Goal: Information Seeking & Learning: Learn about a topic

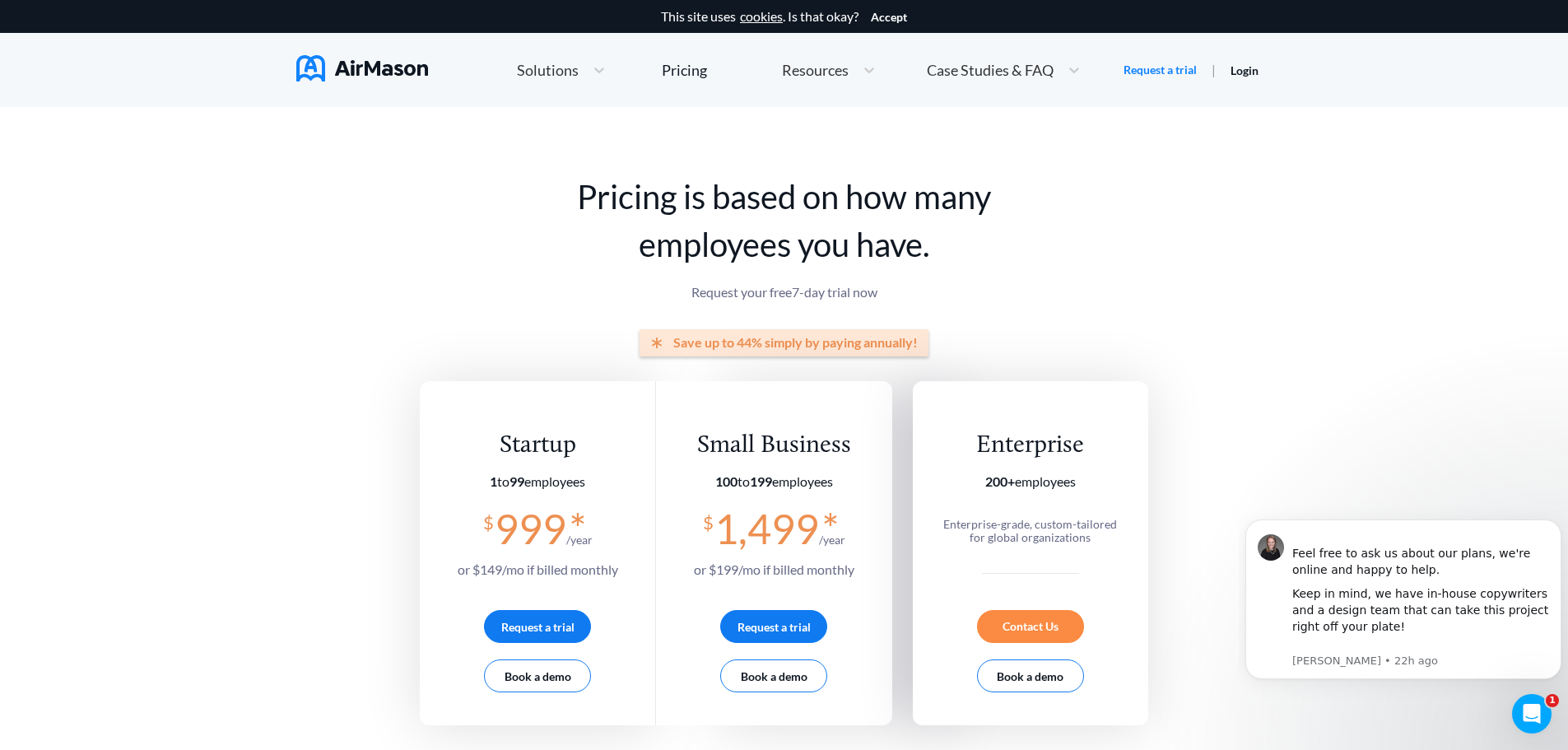
click at [558, 77] on div "Solutions" at bounding box center [546, 70] width 75 height 21
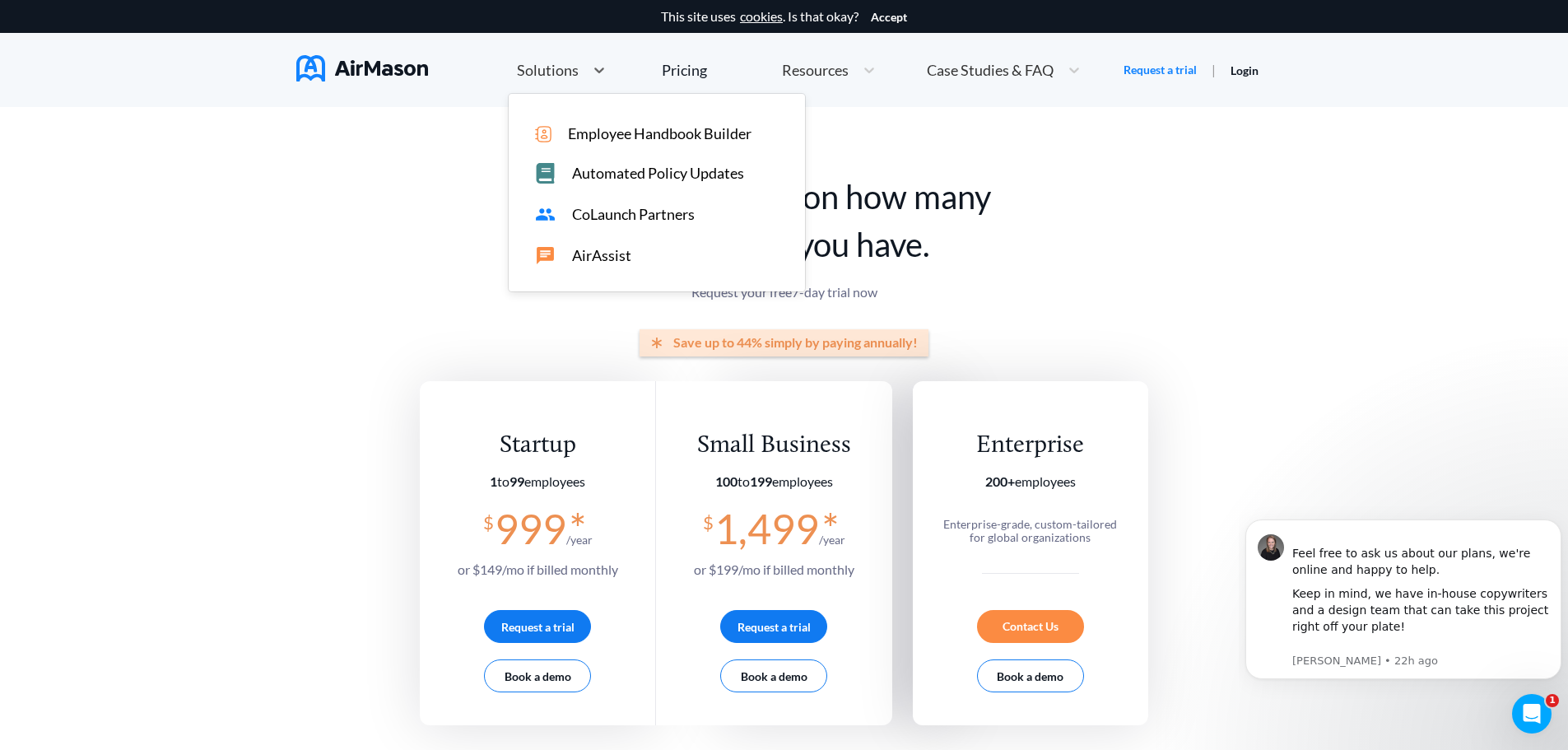
click at [576, 173] on span "Automated Policy Updates" at bounding box center [658, 172] width 172 height 17
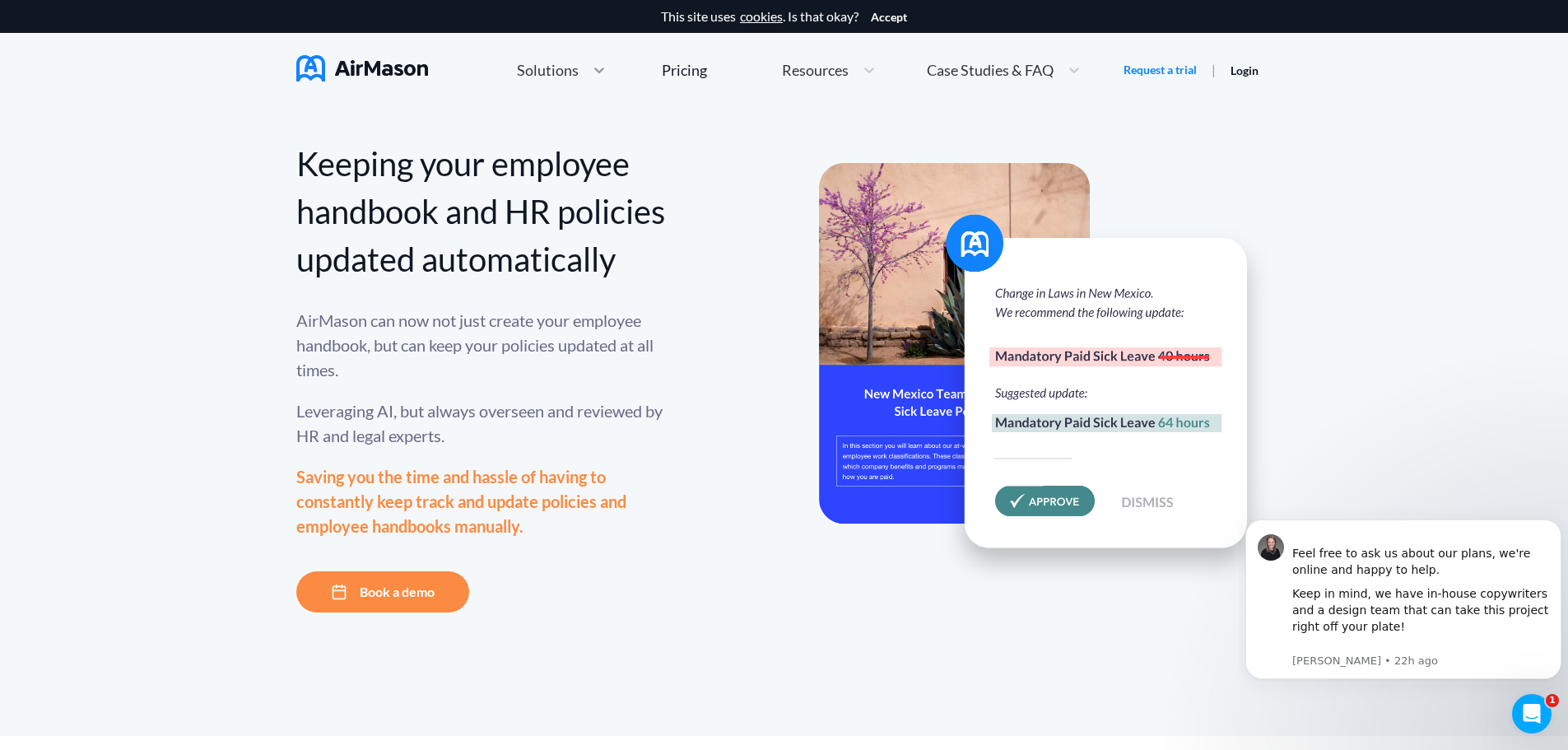
click at [591, 64] on icon at bounding box center [599, 70] width 16 height 16
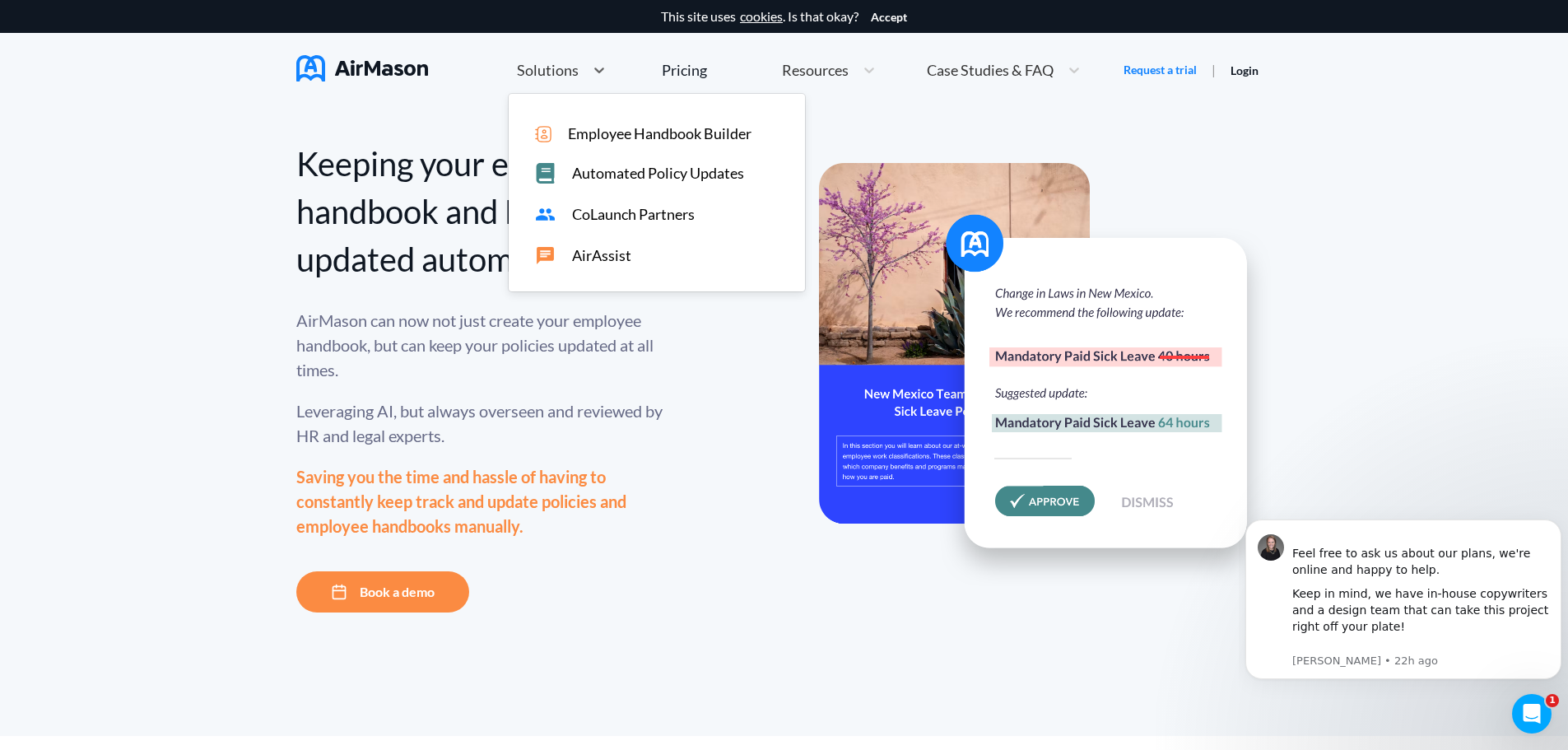
click at [1295, 169] on div "Keeping your employee handbook and HR policies updated automatically AirMason c…" at bounding box center [784, 421] width 1568 height 629
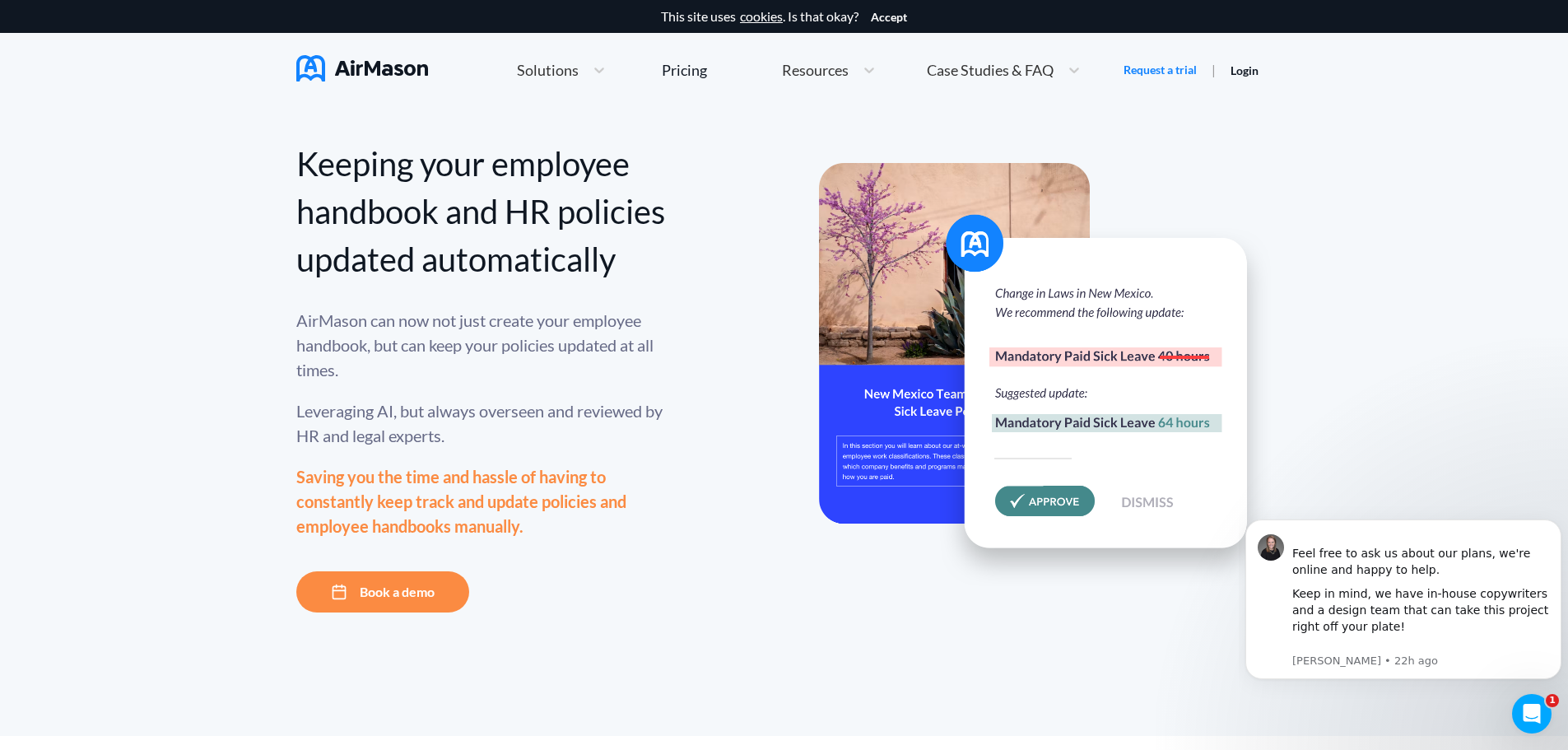
click at [581, 81] on div "Solutions" at bounding box center [561, 70] width 105 height 35
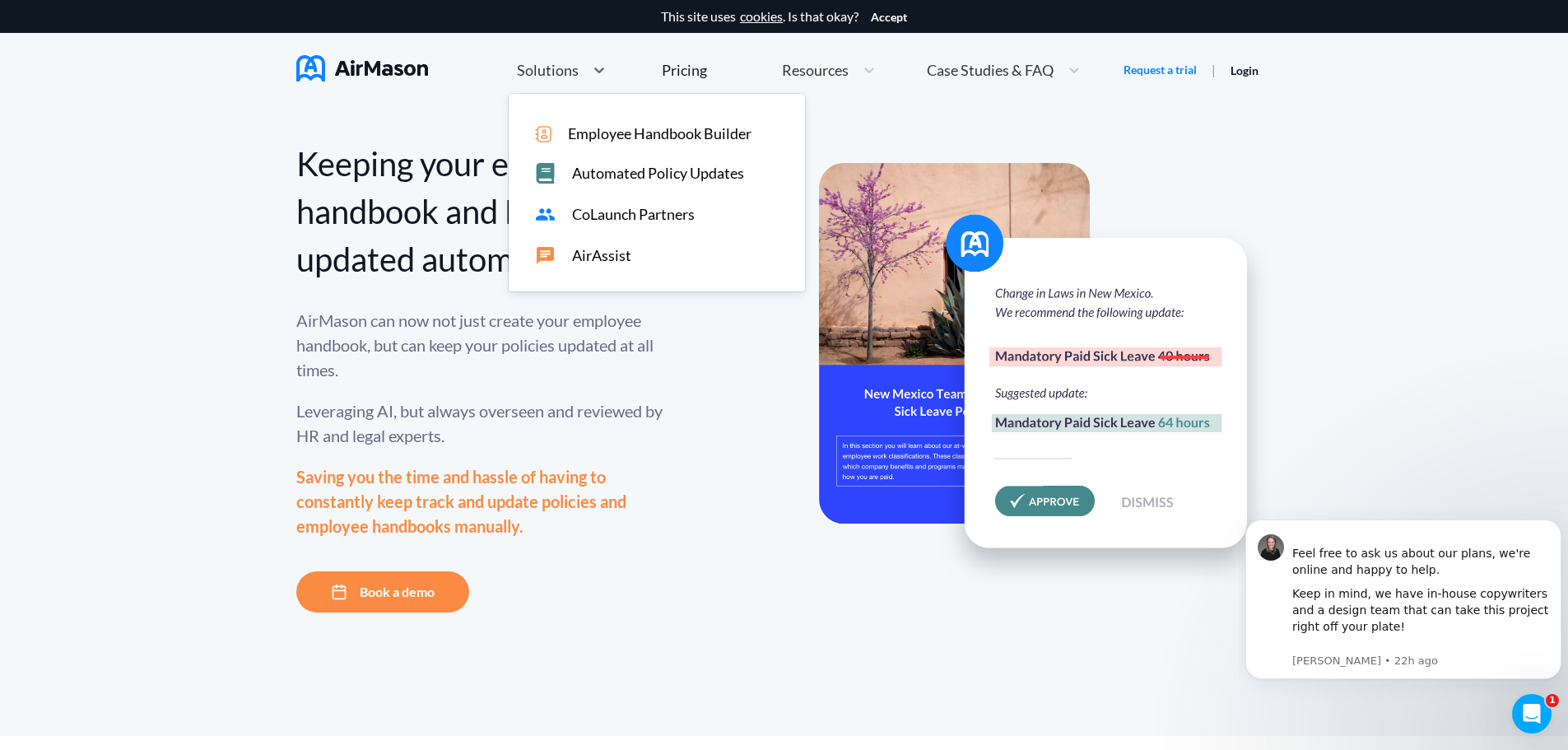
click at [604, 257] on span "AirAssist" at bounding box center [602, 255] width 59 height 17
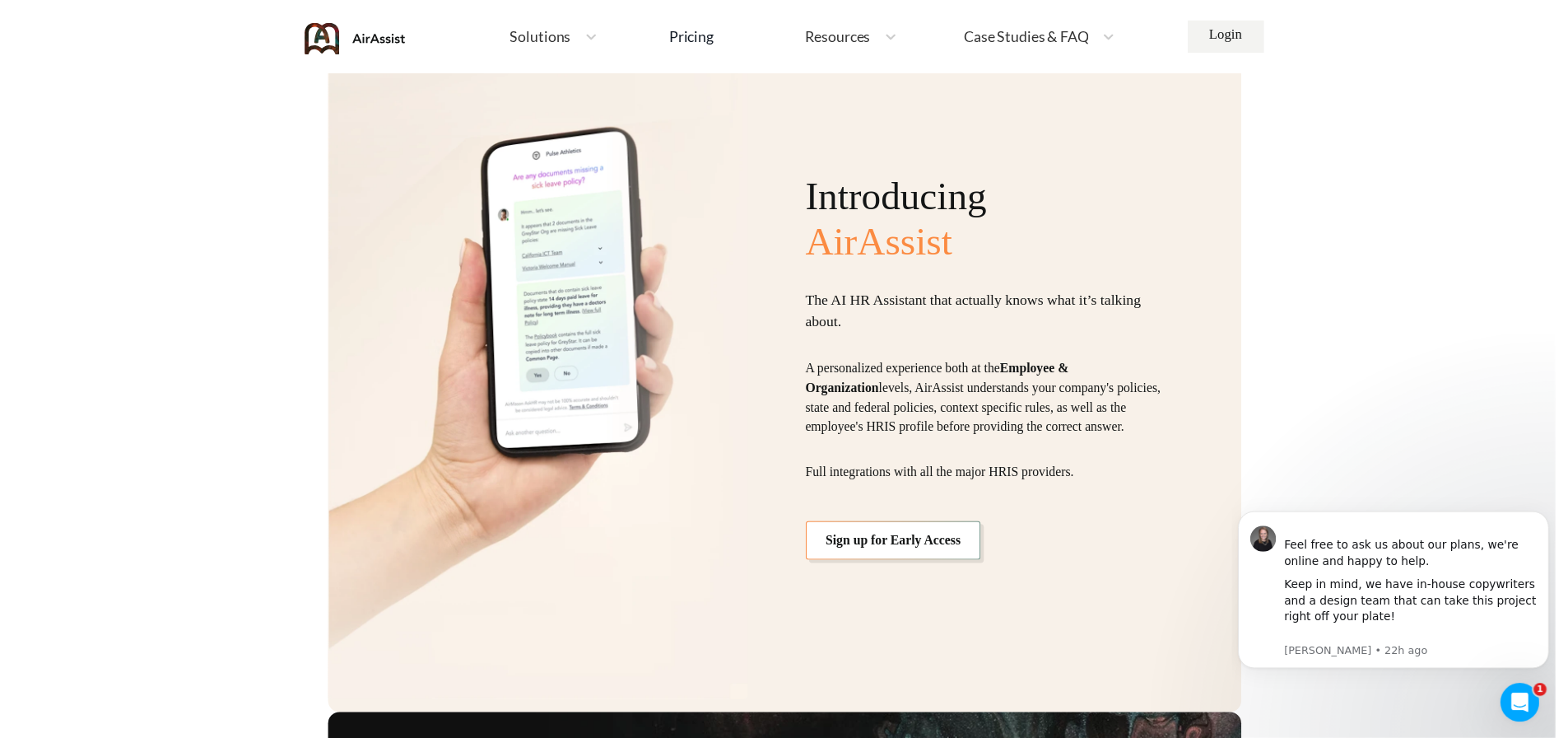
scroll to position [1400, 0]
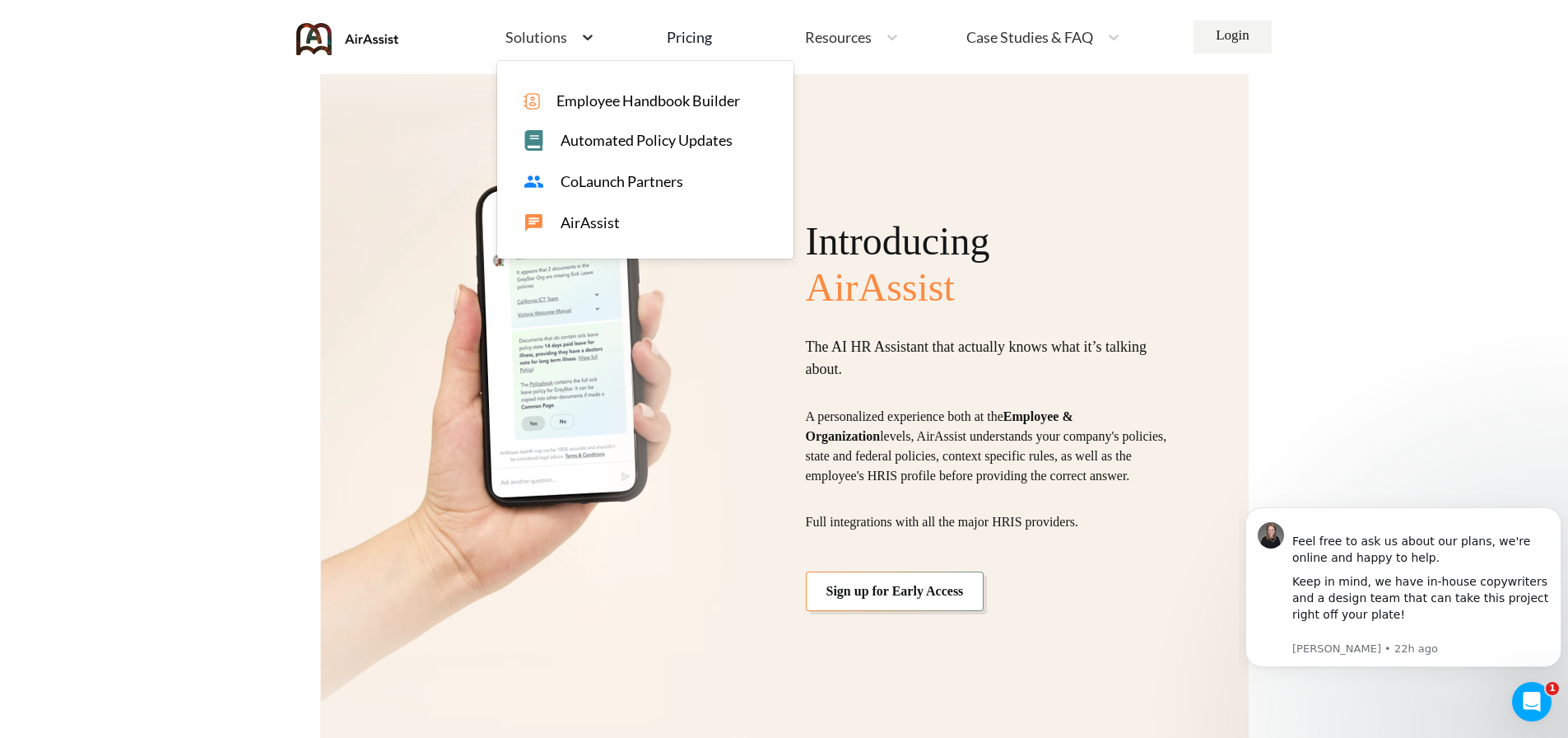
click at [583, 38] on icon at bounding box center [588, 37] width 16 height 16
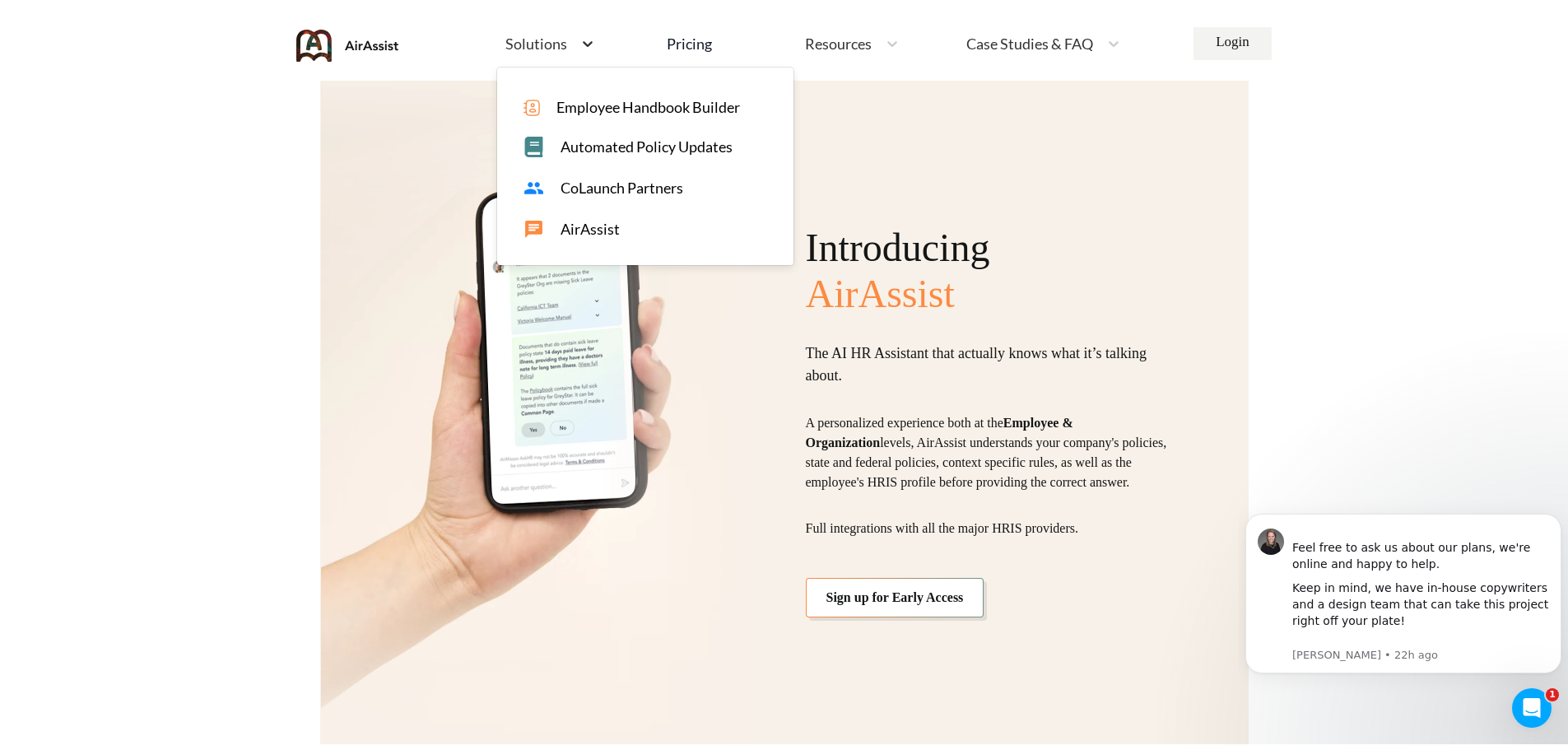
scroll to position [629, 0]
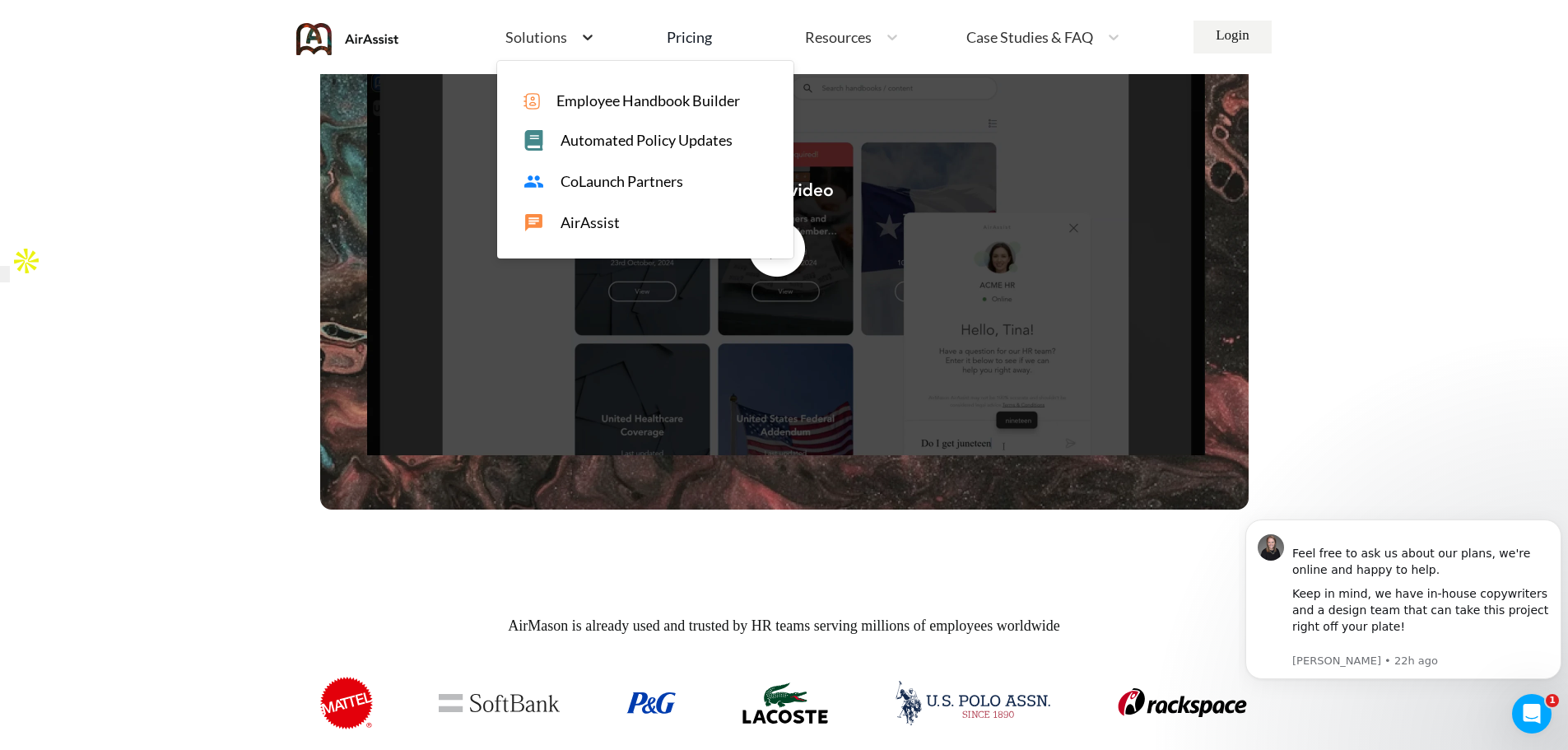
click at [585, 44] on icon at bounding box center [588, 37] width 16 height 16
click at [635, 94] on span "Employee Handbook Builder" at bounding box center [648, 101] width 183 height 17
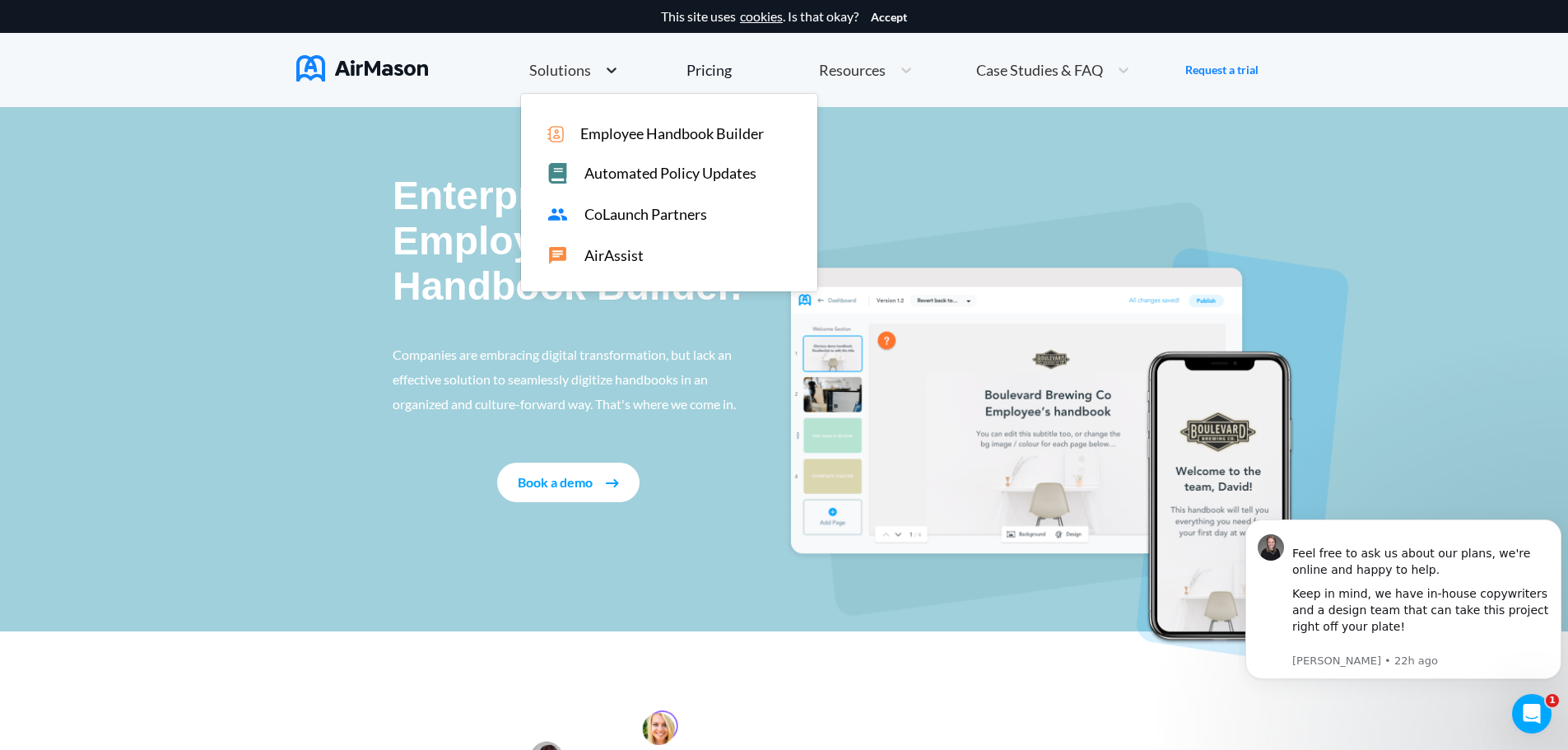
click at [603, 76] on icon at bounding box center [611, 70] width 16 height 16
click at [682, 177] on span "Automated Policy Updates" at bounding box center [669, 172] width 172 height 17
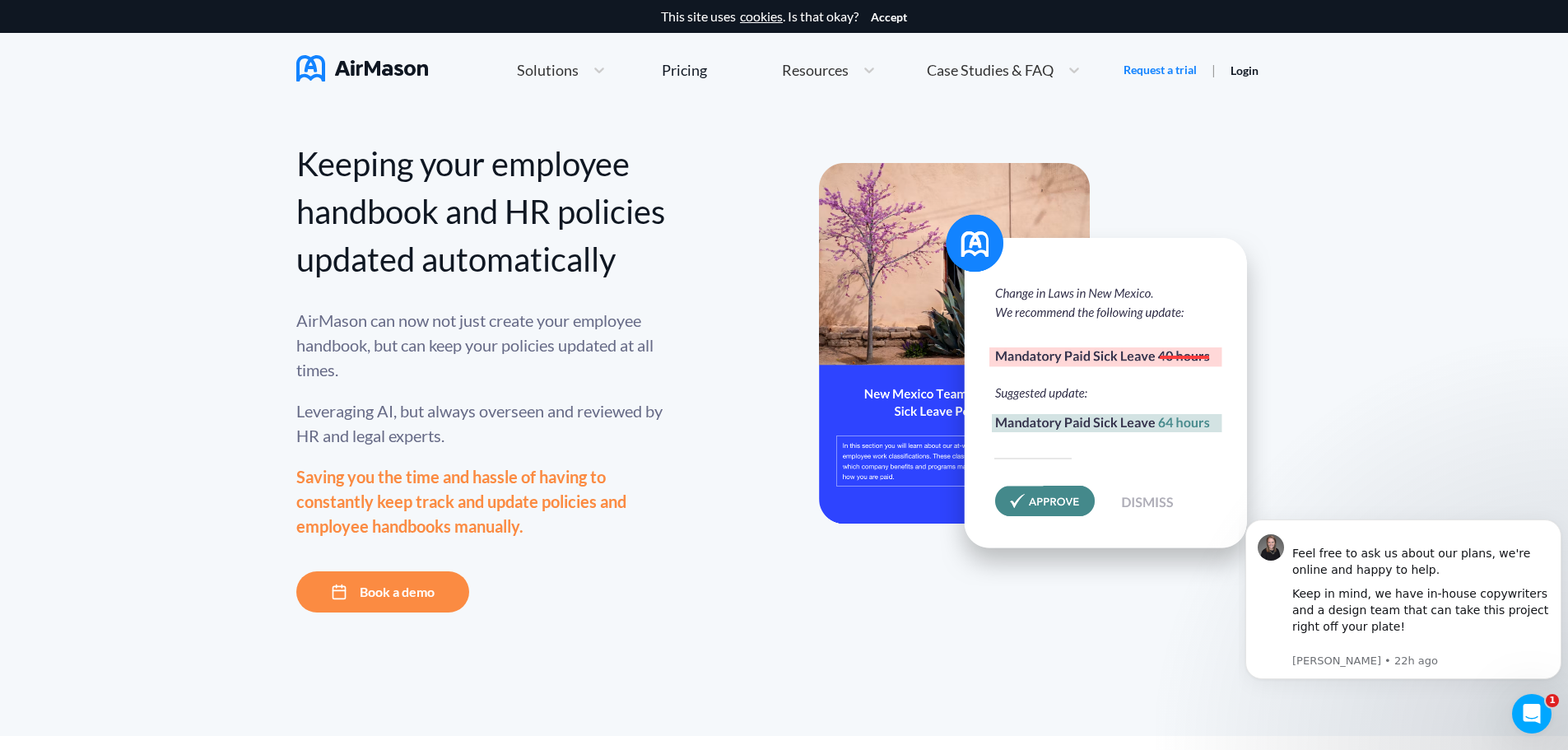
drag, startPoint x: 669, startPoint y: 427, endPoint x: 664, endPoint y: 376, distance: 51.2
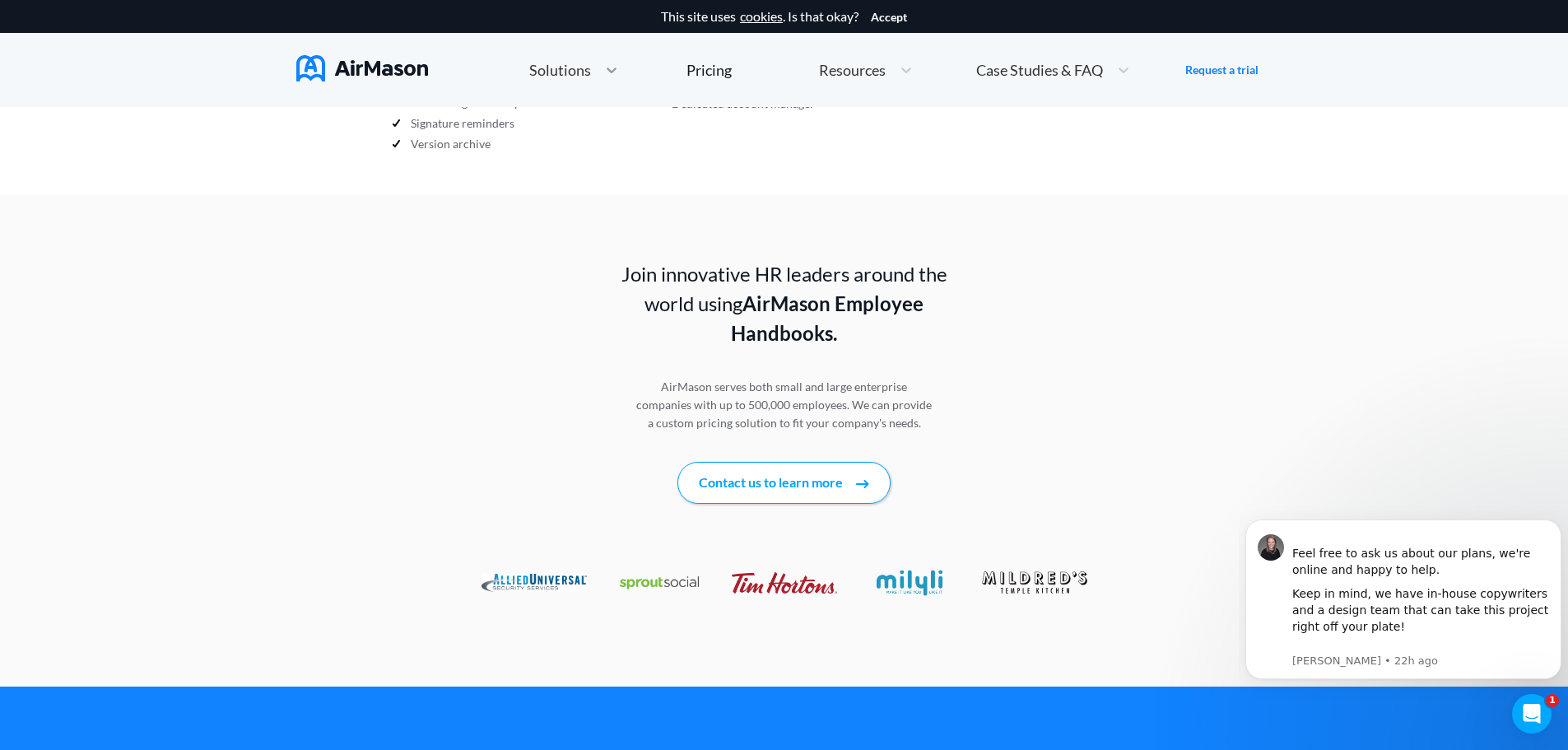
scroll to position [1341, 0]
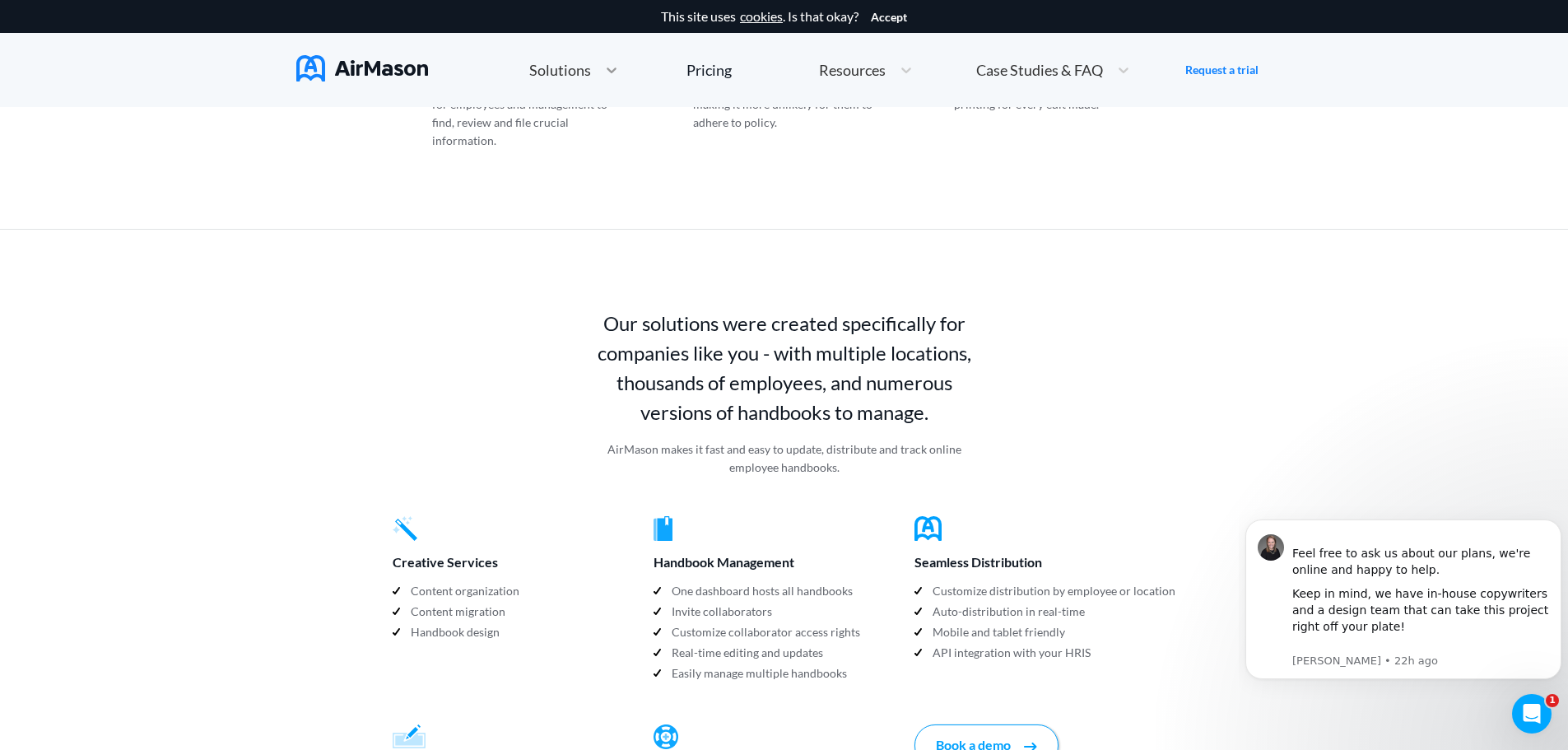
click at [607, 72] on icon at bounding box center [611, 70] width 16 height 16
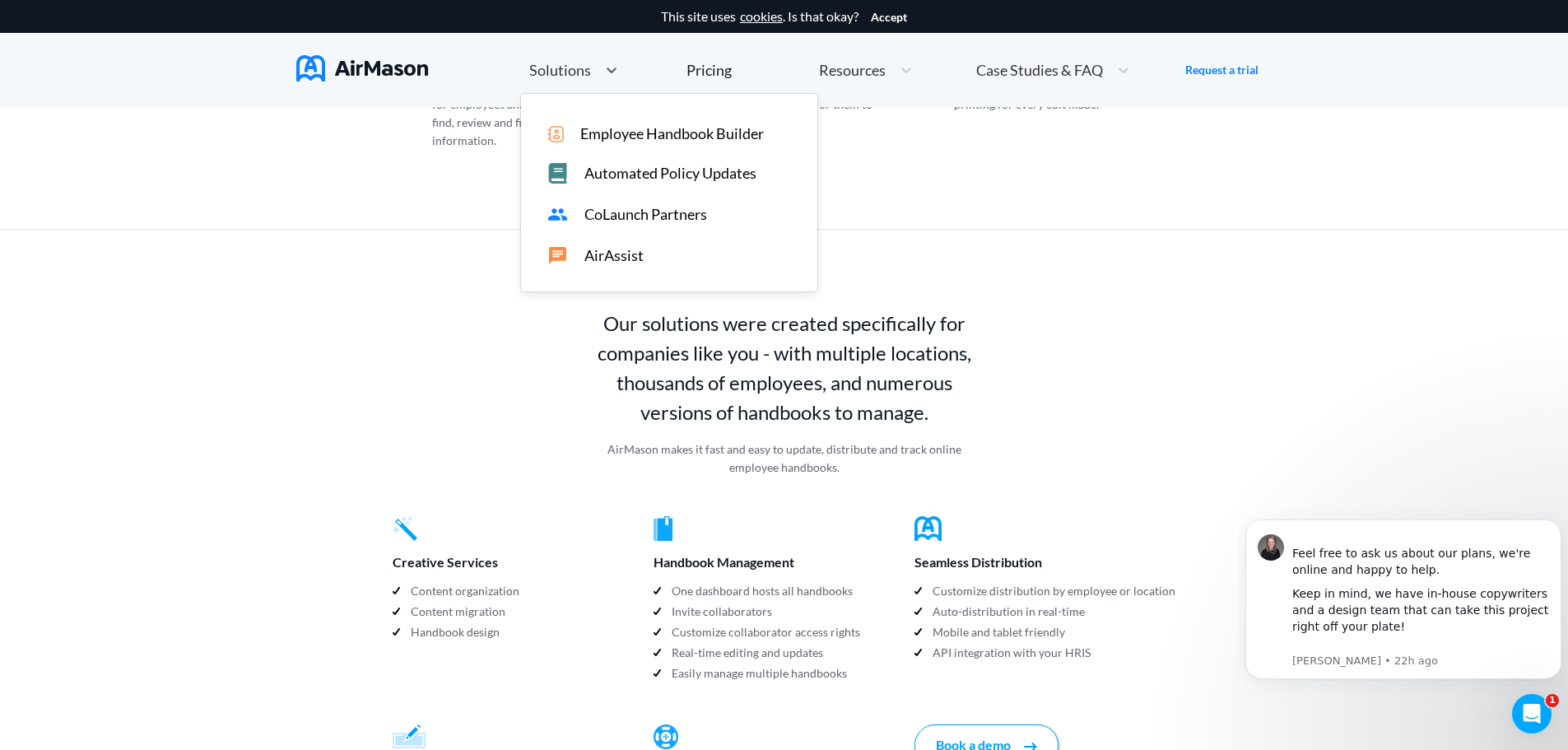
click at [628, 219] on span "CoLaunch Partners" at bounding box center [645, 214] width 122 height 17
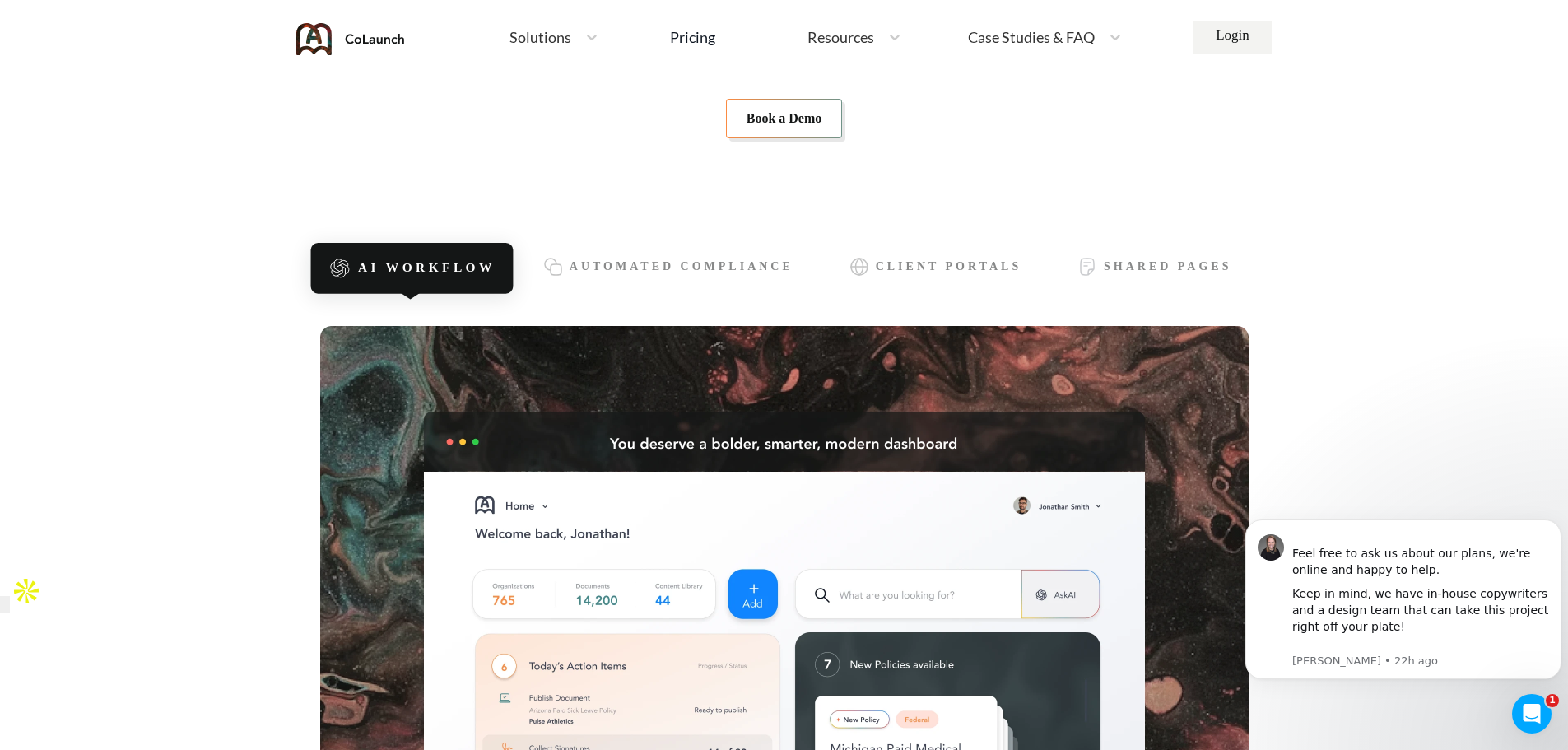
scroll to position [247, 0]
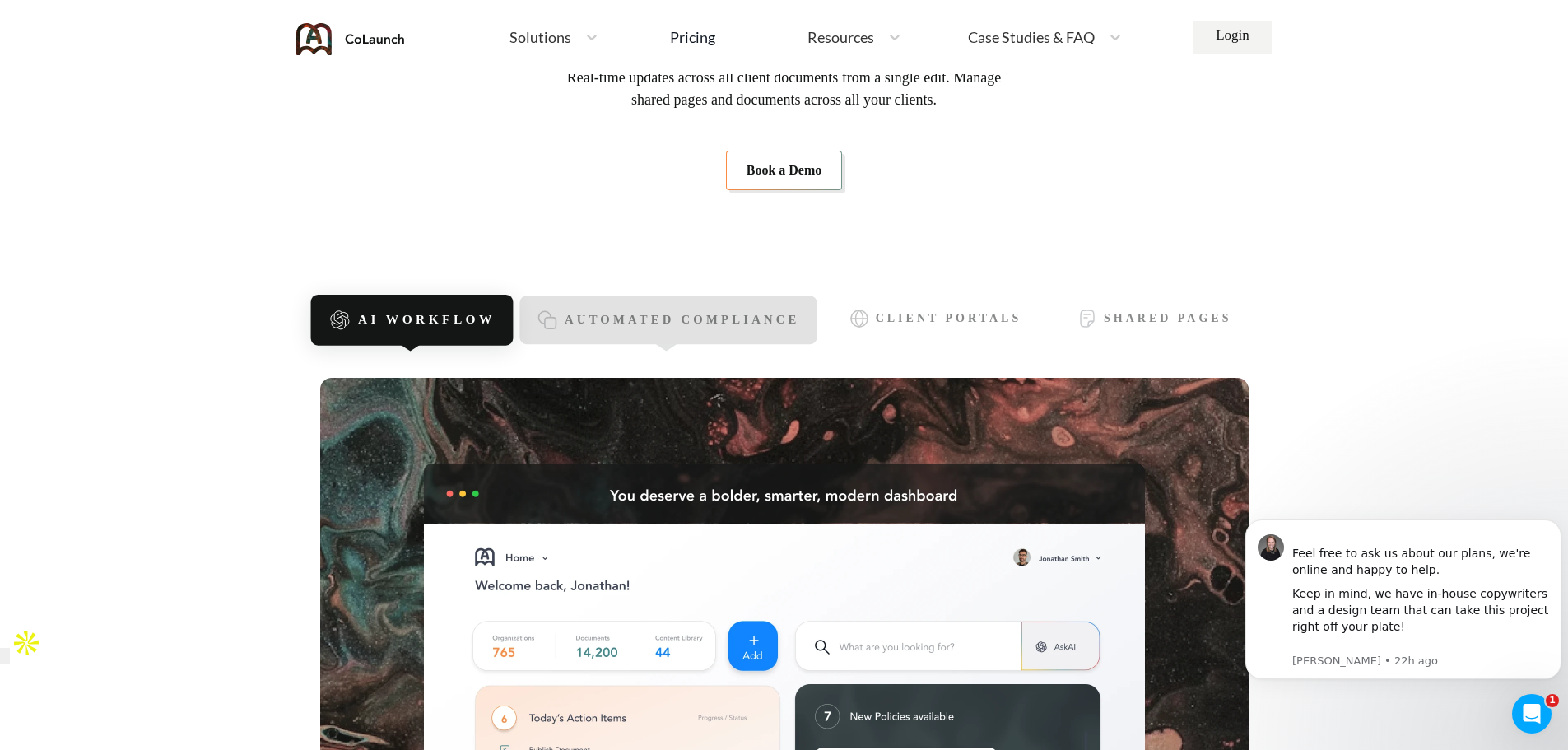
drag, startPoint x: 718, startPoint y: 313, endPoint x: 744, endPoint y: 309, distance: 26.3
click at [718, 314] on span "Automated Compliance" at bounding box center [682, 321] width 235 height 14
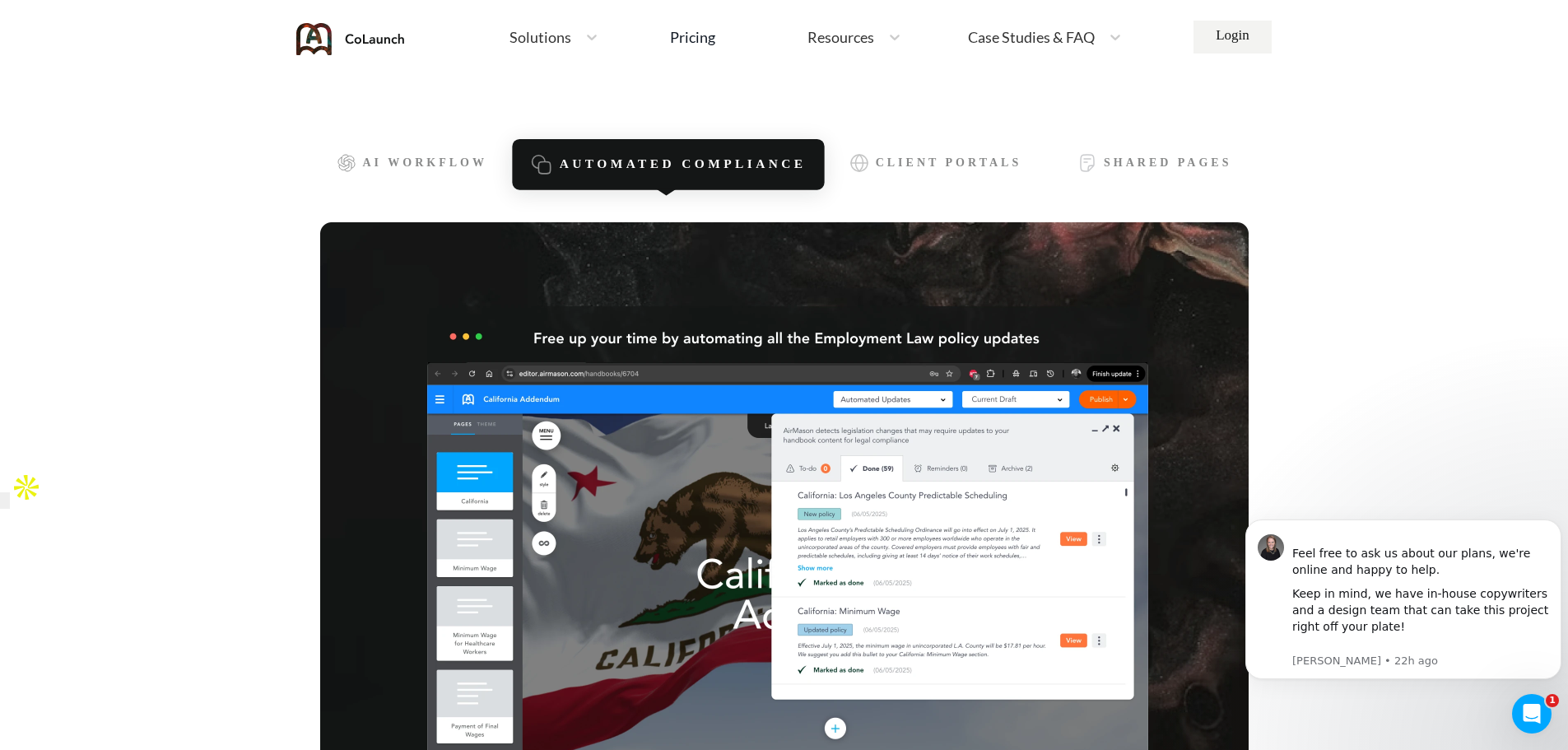
scroll to position [411, 0]
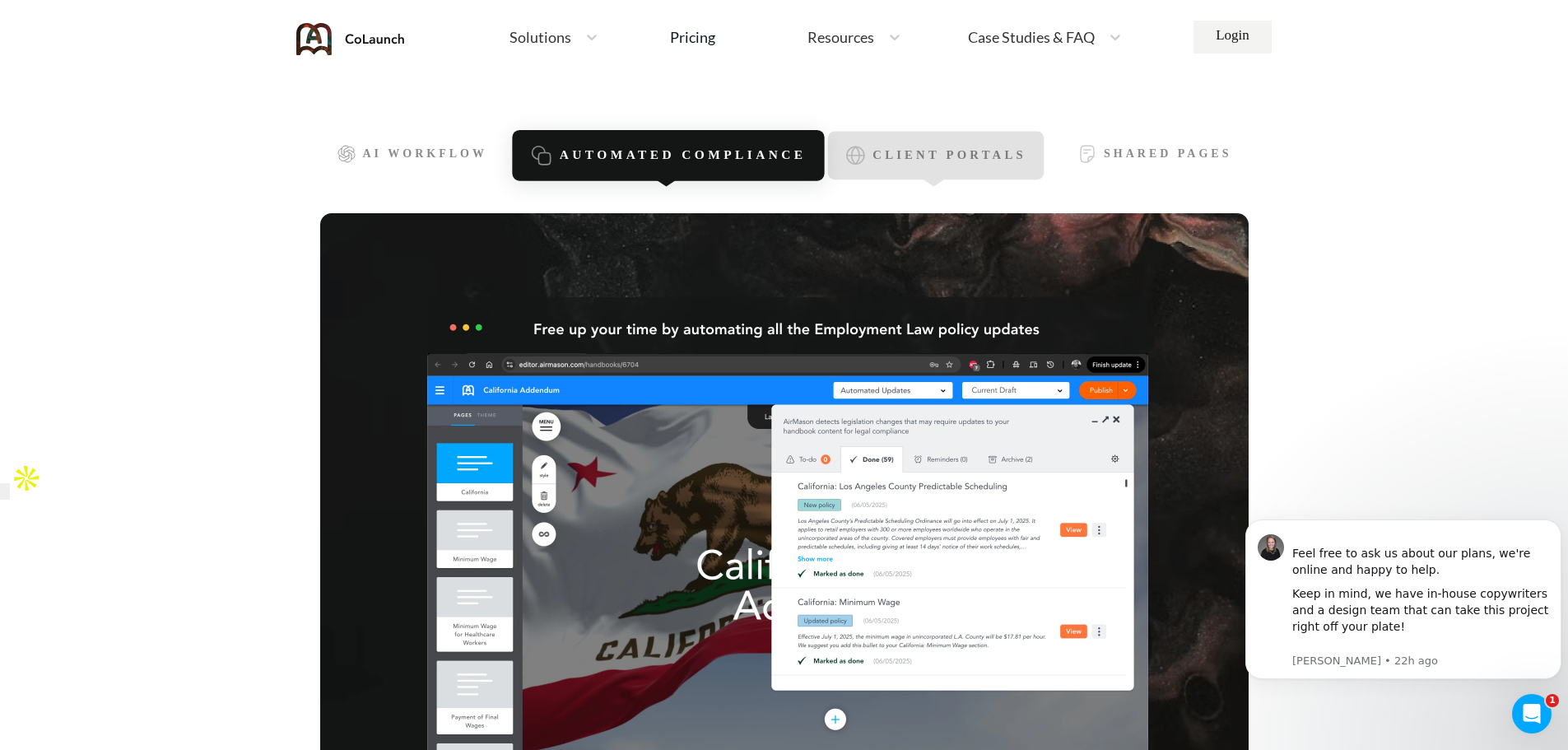
click at [999, 172] on div "Client Portals" at bounding box center [935, 156] width 216 height 49
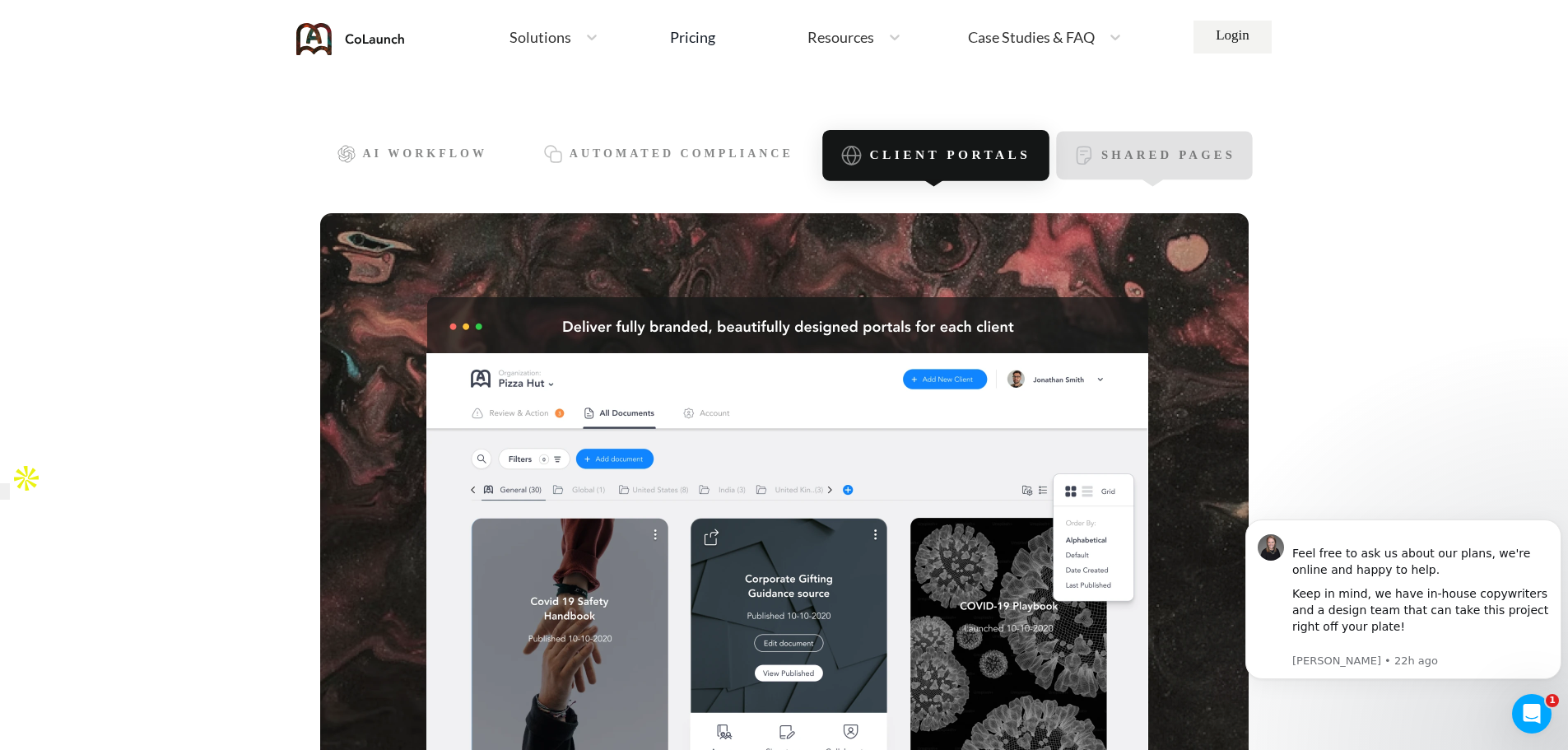
click at [1119, 160] on span "Shared Pages" at bounding box center [1168, 156] width 134 height 14
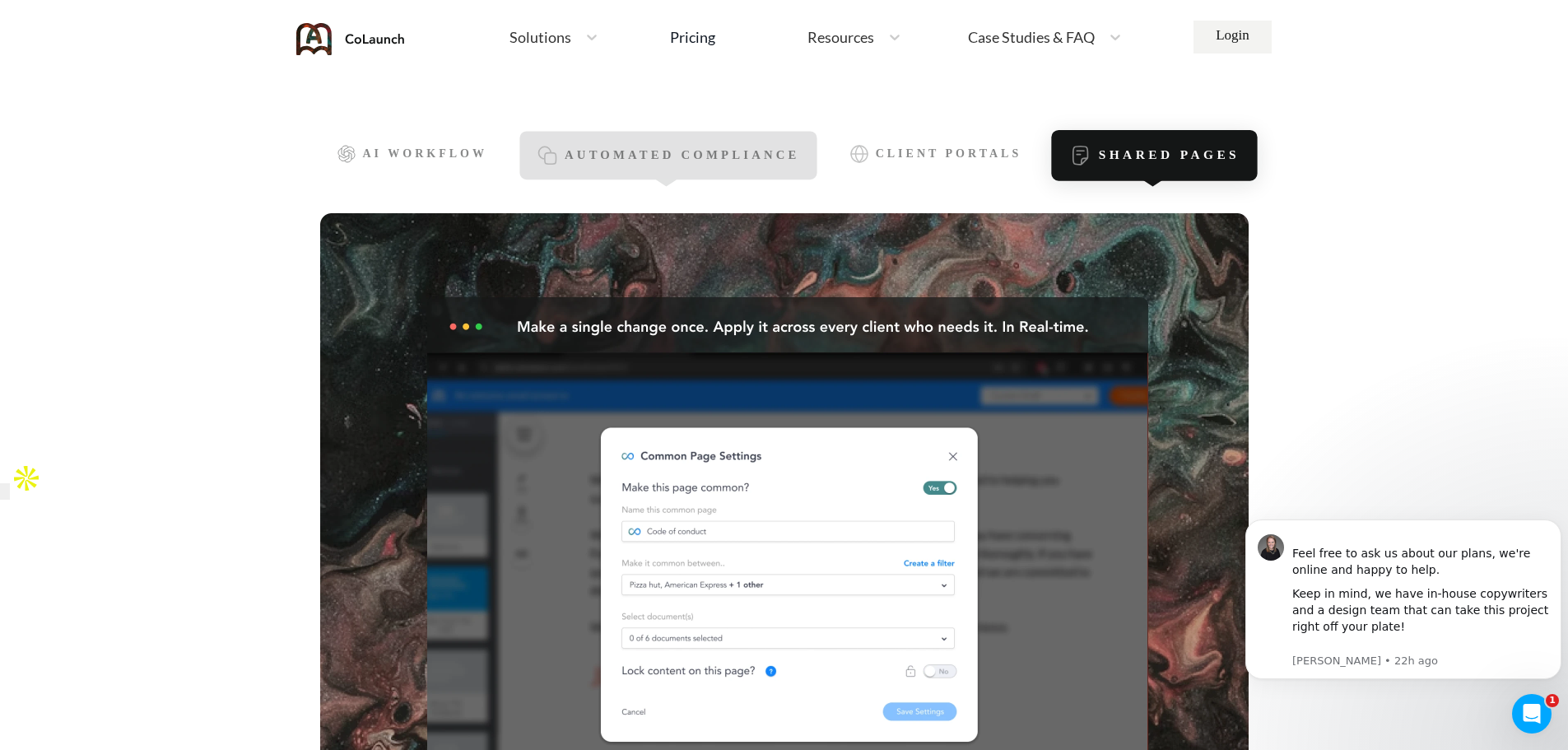
click at [664, 167] on div "Automated Compliance" at bounding box center [668, 156] width 297 height 49
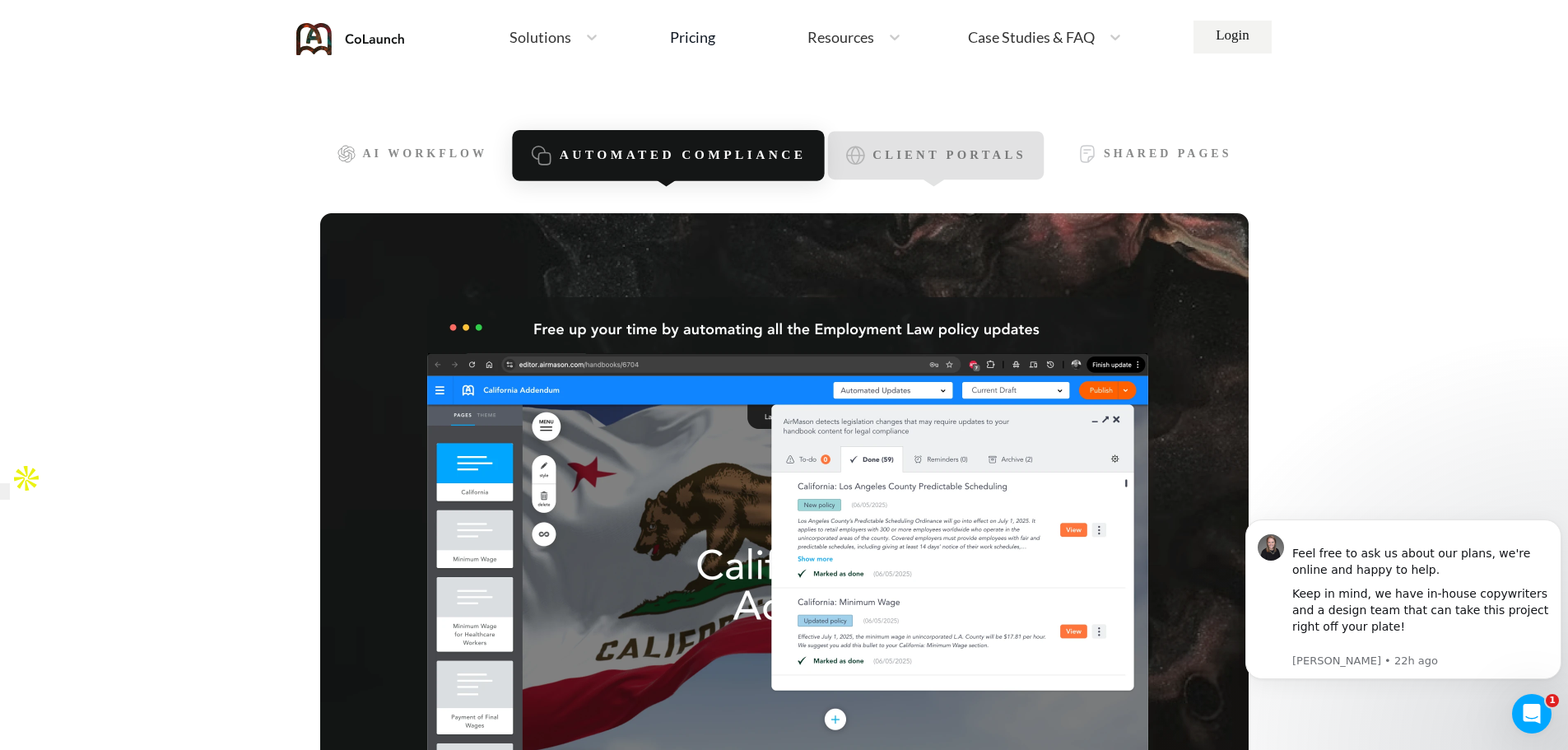
click at [912, 154] on span "Client Portals" at bounding box center [949, 156] width 153 height 14
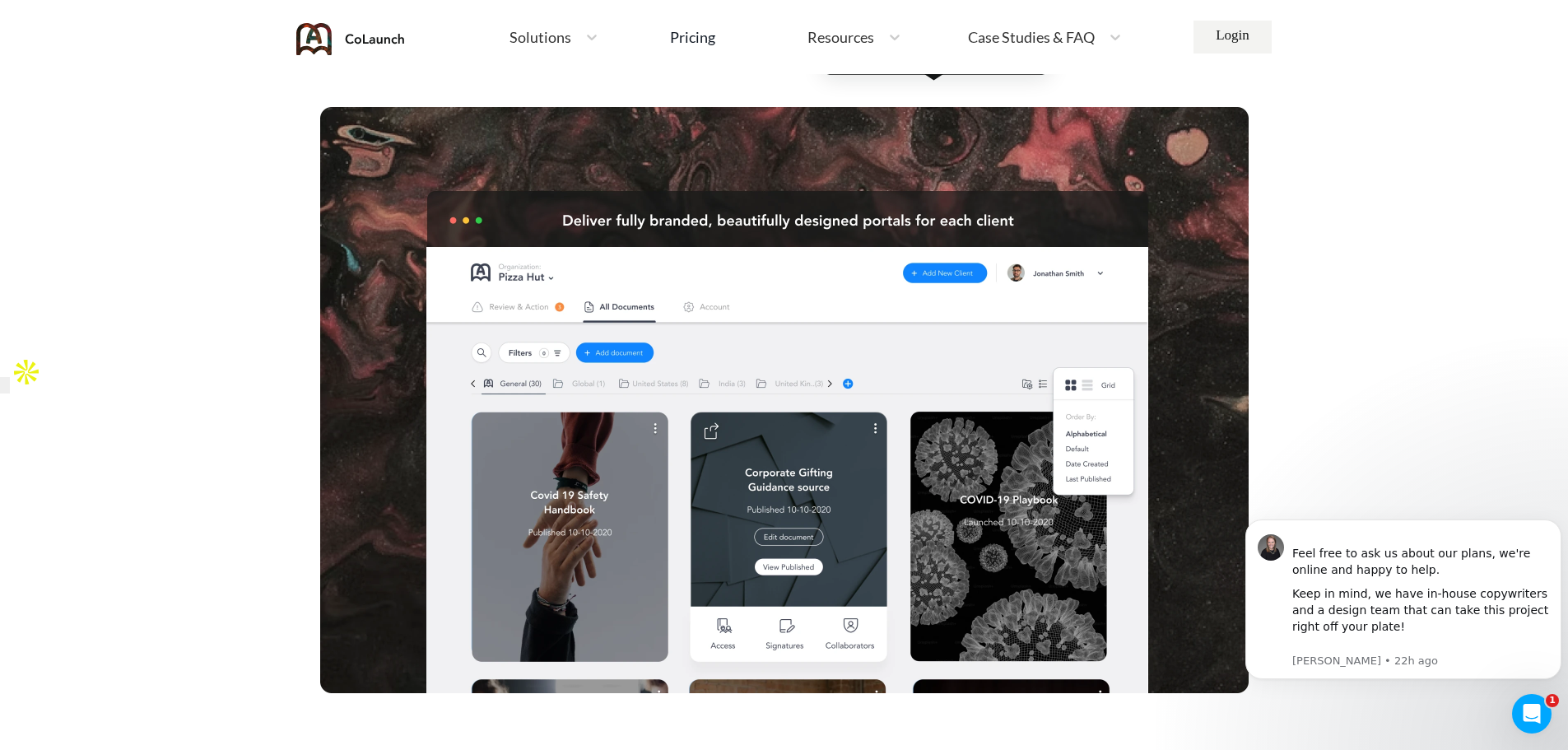
scroll to position [329, 0]
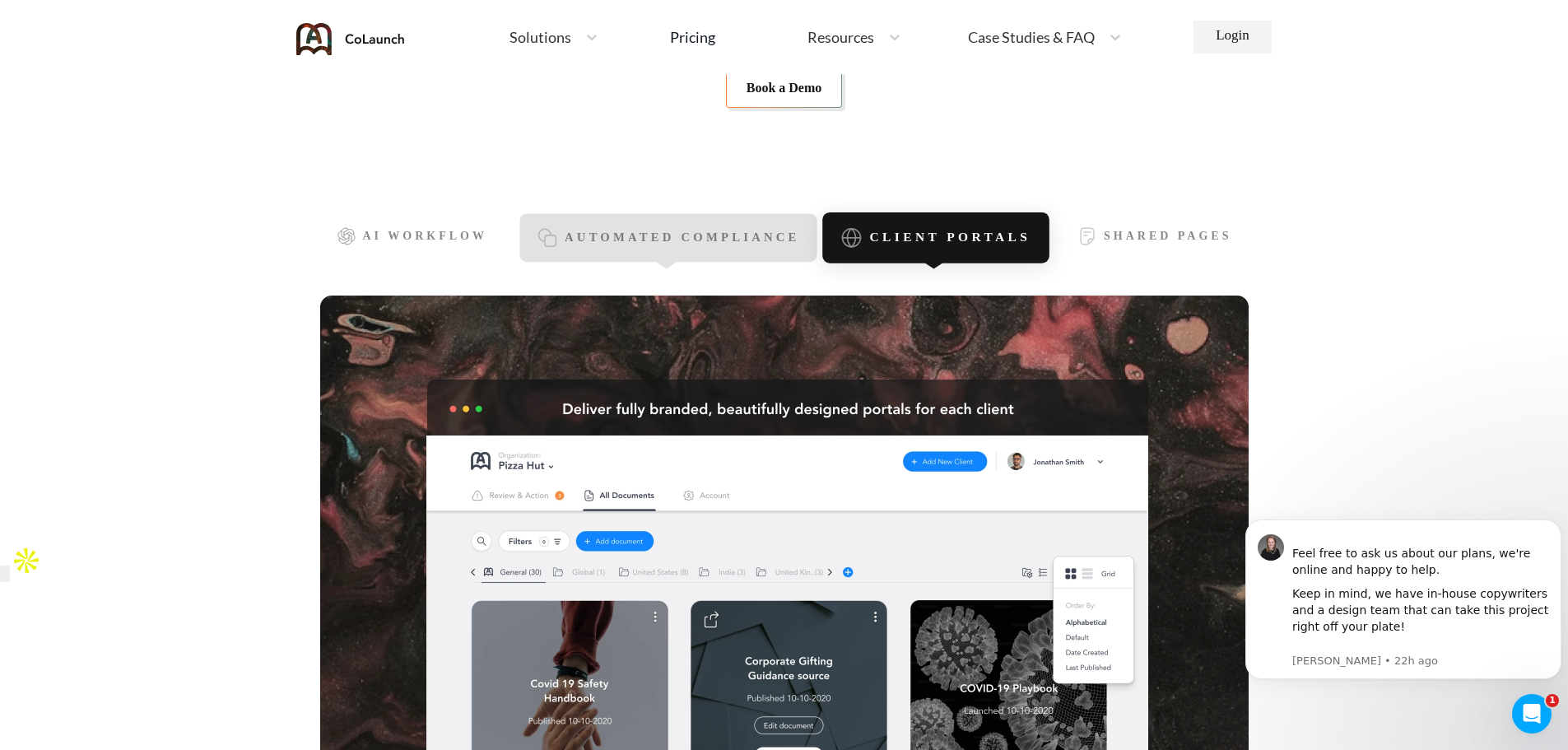
click at [721, 244] on span "Automated Compliance" at bounding box center [682, 238] width 235 height 14
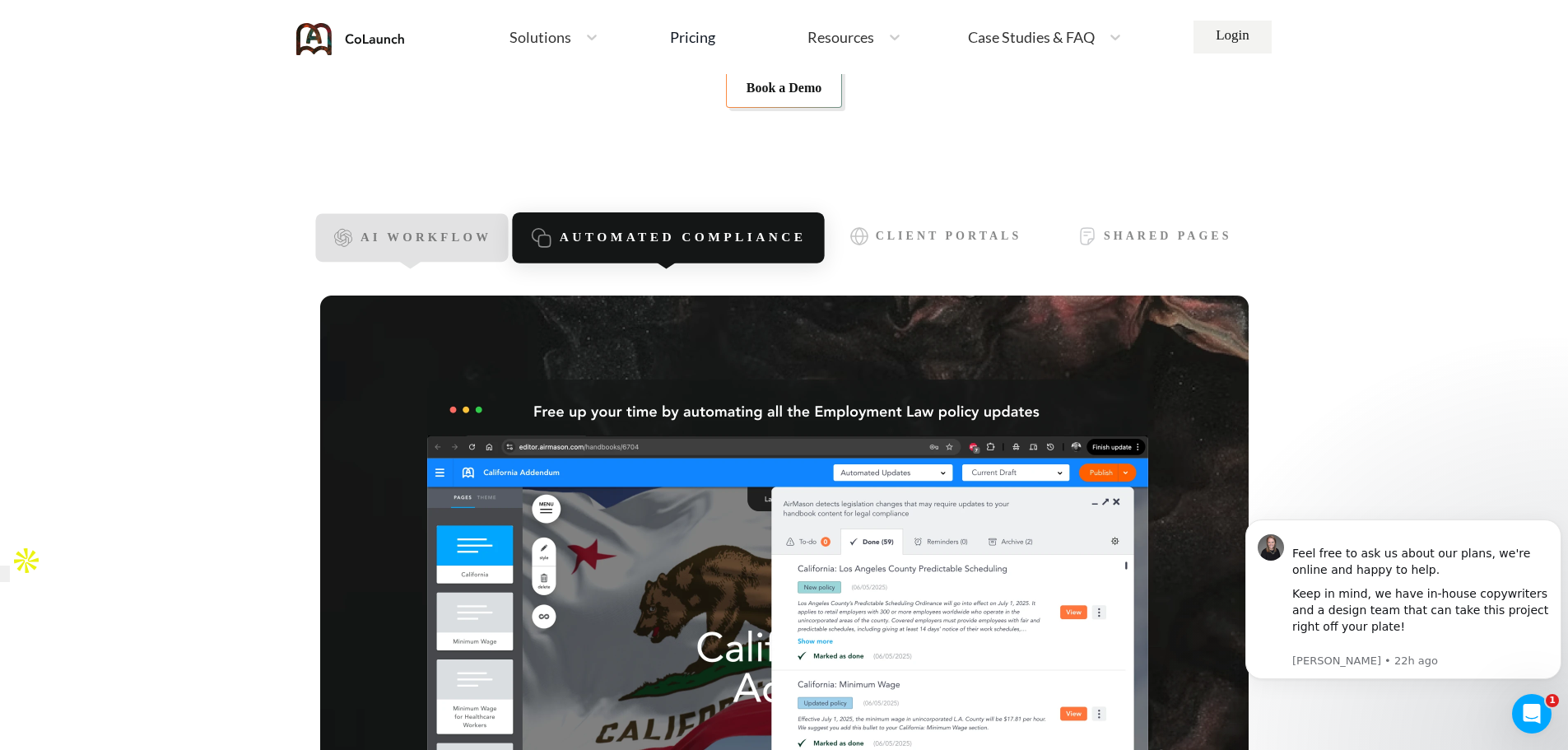
click at [478, 235] on span "AI Workflow" at bounding box center [426, 238] width 131 height 14
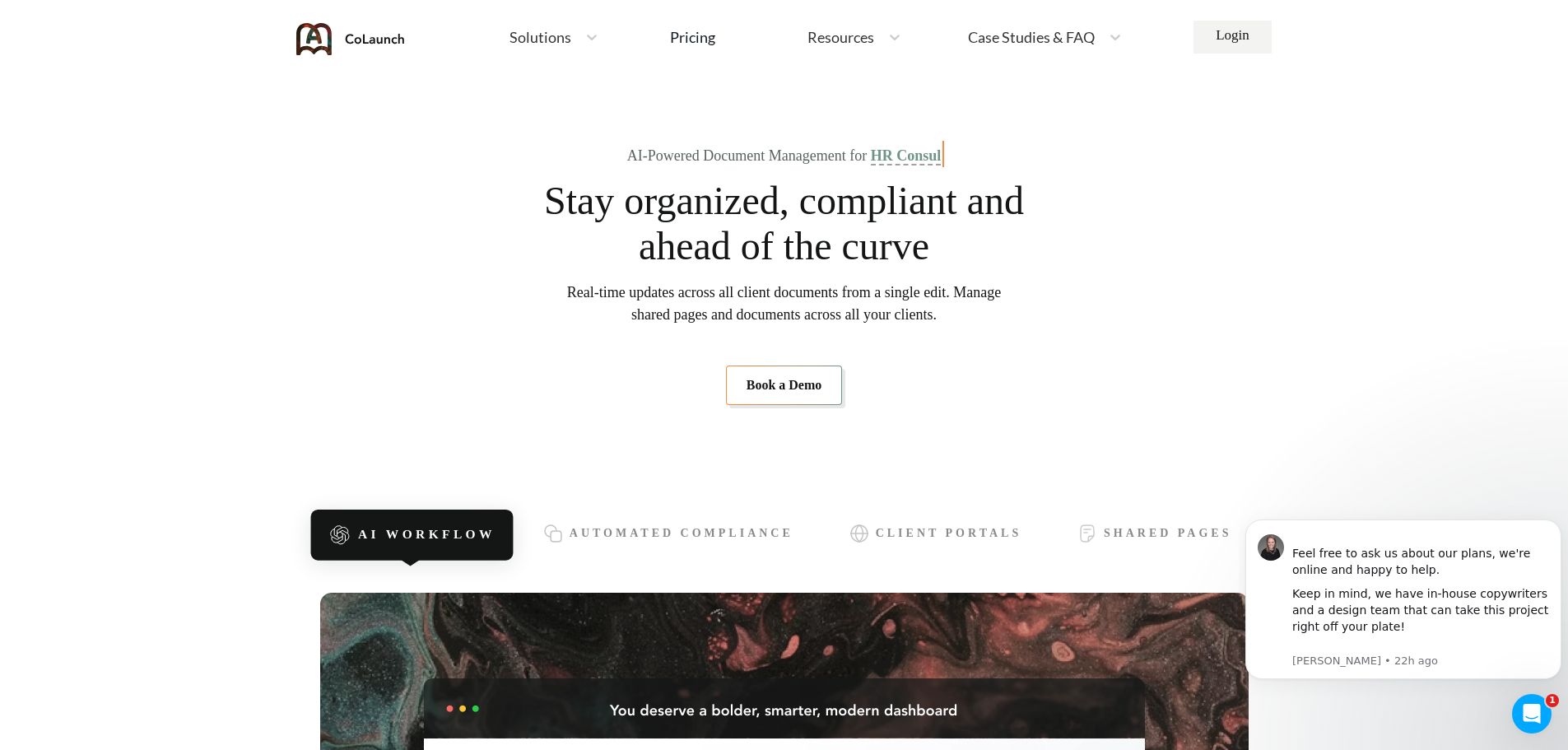
scroll to position [0, 0]
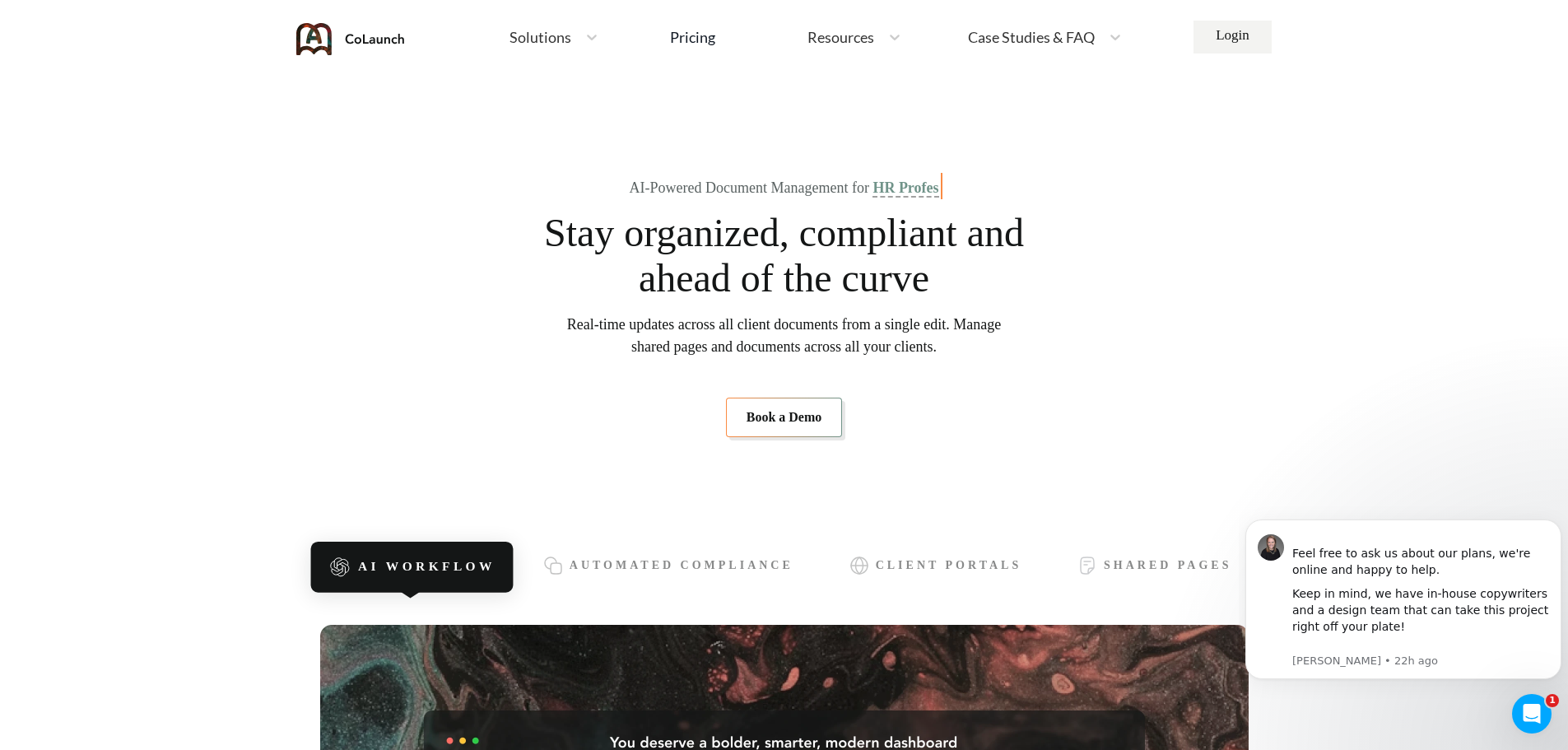
drag, startPoint x: 794, startPoint y: 392, endPoint x: 788, endPoint y: 386, distance: 8.5
click at [577, 37] on div at bounding box center [591, 37] width 30 height 16
